Goal: Transaction & Acquisition: Purchase product/service

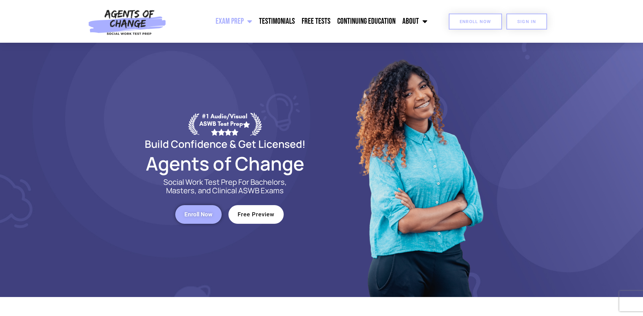
click at [470, 21] on span "Enroll Now" at bounding box center [476, 21] width 32 height 4
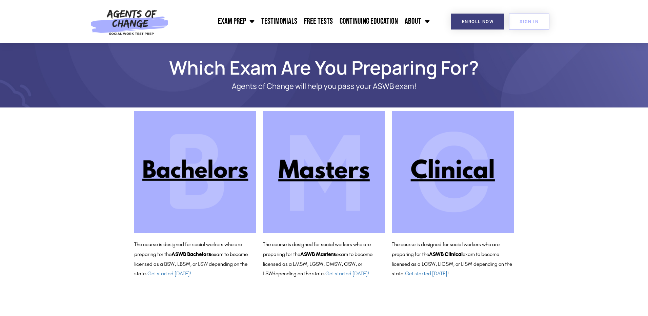
click at [357, 171] on img at bounding box center [324, 172] width 122 height 122
click at [479, 173] on img at bounding box center [453, 172] width 122 height 122
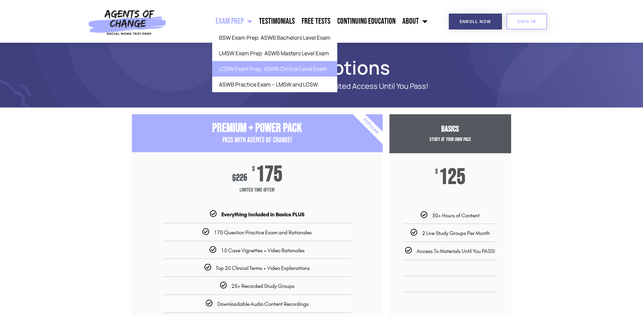
click at [252, 71] on link "LCSW Exam Prep: ASWB Clinical Level Exam" at bounding box center [274, 69] width 125 height 16
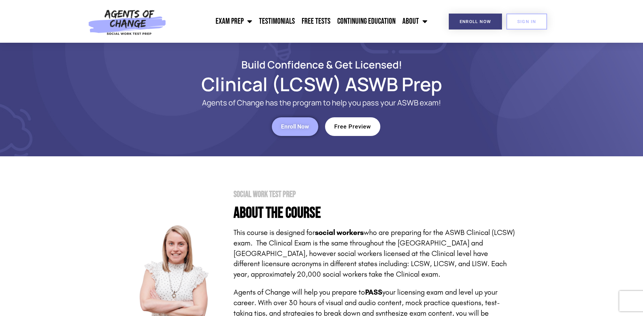
click at [361, 127] on span "Free Preview" at bounding box center [352, 127] width 37 height 6
